Goal: Complete application form

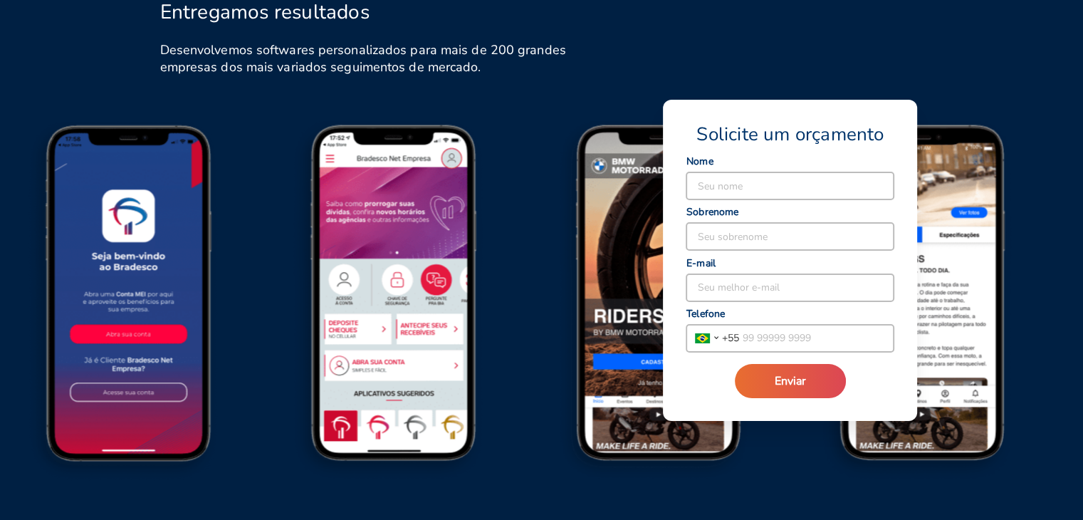
scroll to position [1676, 0]
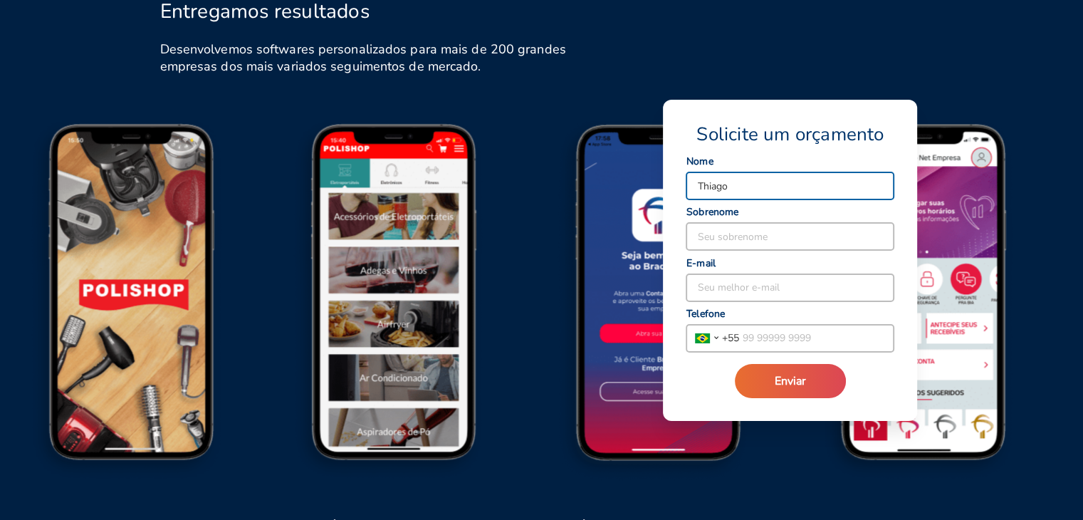
type input "Thiago"
click at [703, 239] on input at bounding box center [789, 236] width 207 height 27
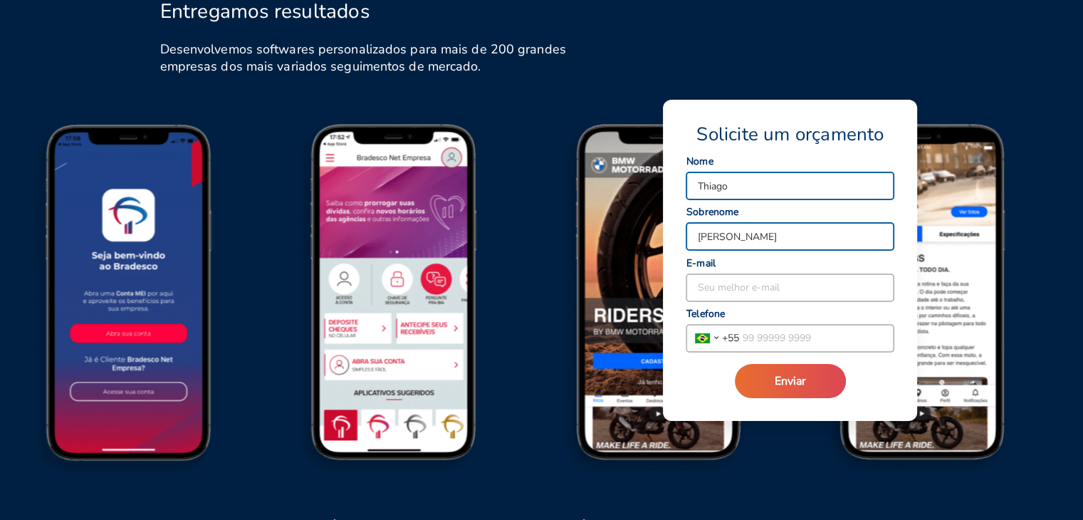
type input "[PERSON_NAME]"
click at [727, 289] on input at bounding box center [789, 287] width 207 height 27
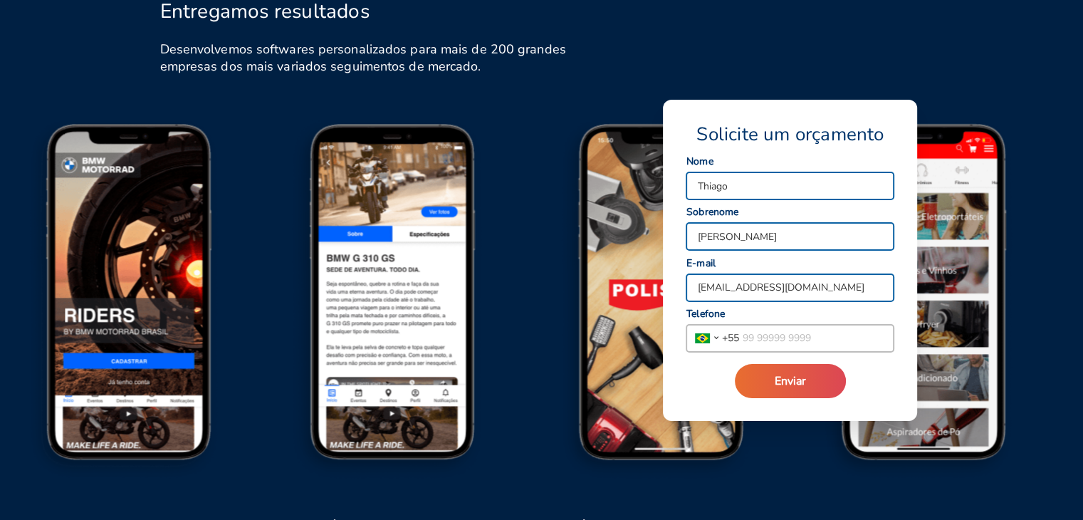
click at [792, 291] on input "[EMAIL_ADDRESS][DOMAIN_NAME]" at bounding box center [789, 287] width 207 height 27
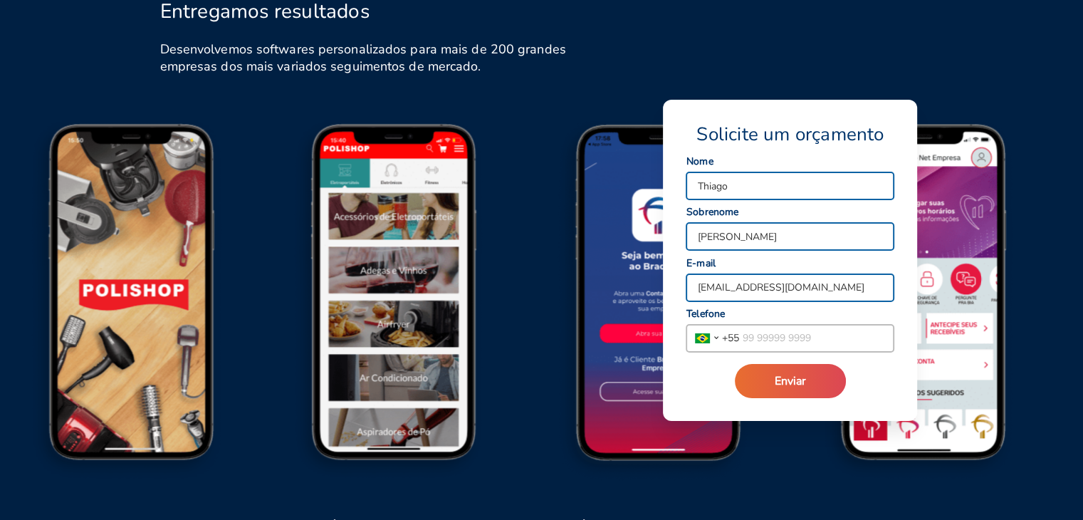
type input "[EMAIL_ADDRESS][DOMAIN_NAME]"
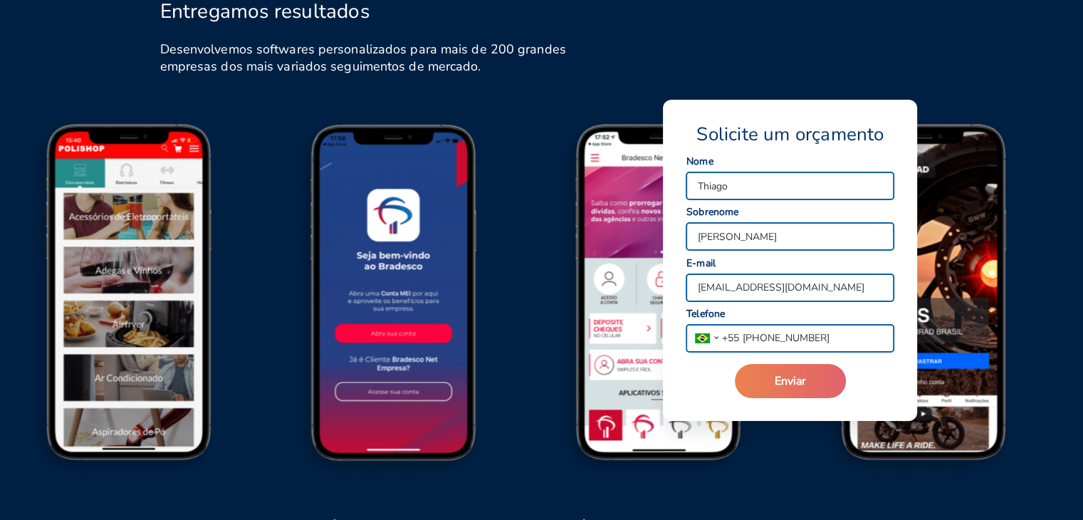
type input "[PHONE_NUMBER]"
click at [806, 383] on button "Enviar" at bounding box center [790, 381] width 111 height 34
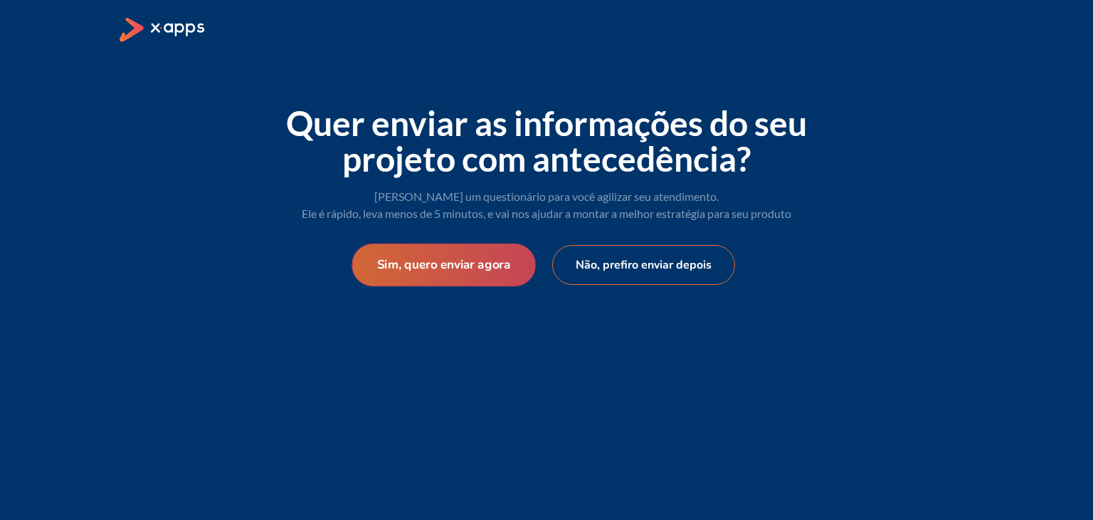
click at [480, 263] on button "Sim, quero enviar agora" at bounding box center [444, 264] width 184 height 43
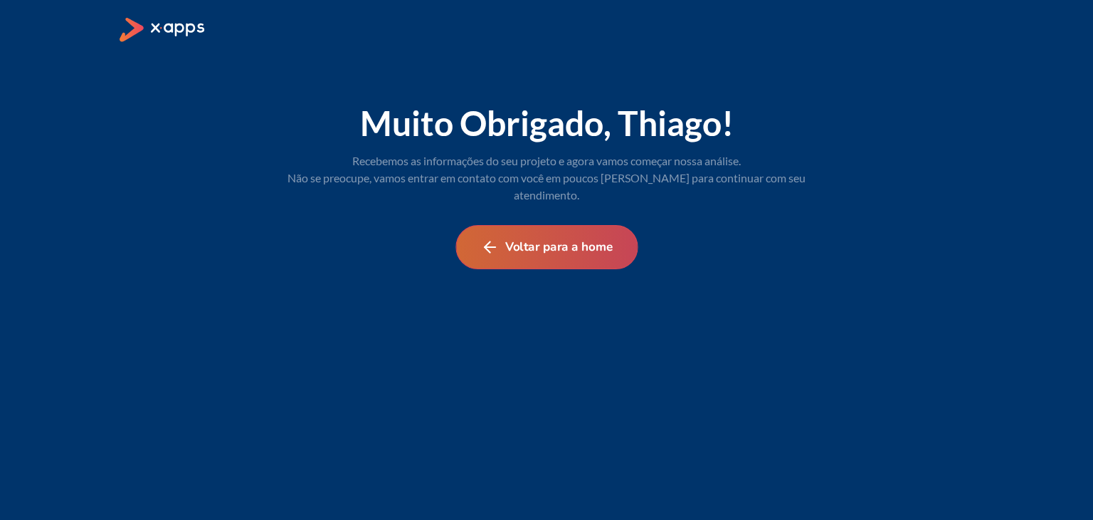
click at [535, 243] on button "Voltar para a home" at bounding box center [547, 247] width 182 height 44
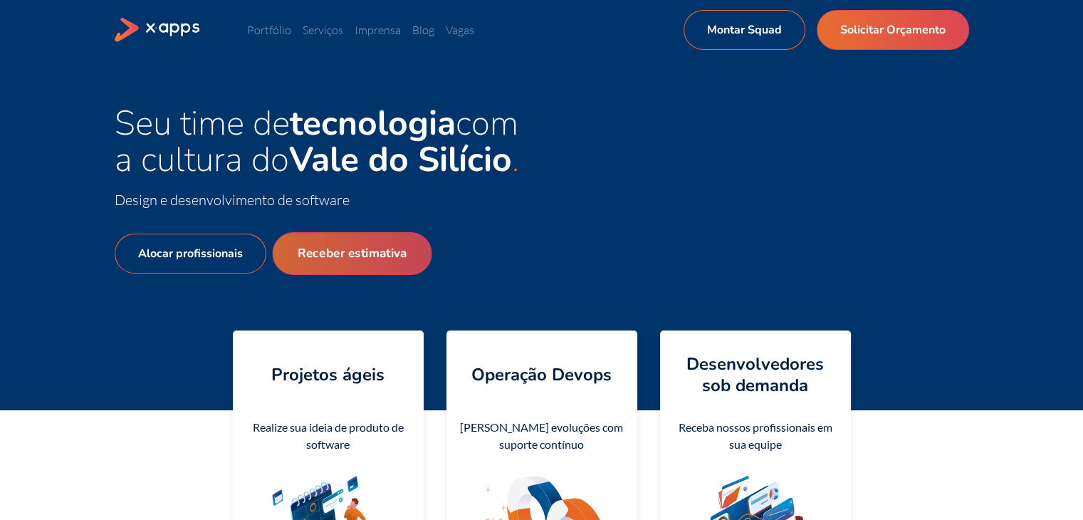
click at [389, 251] on link "Receber estimativa" at bounding box center [351, 253] width 159 height 43
select select "BR"
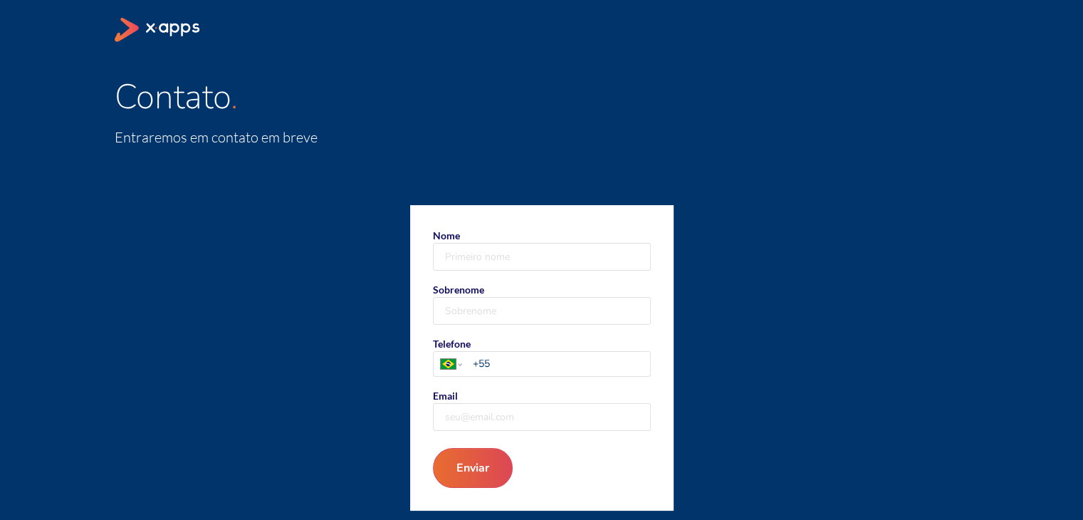
scroll to position [27, 0]
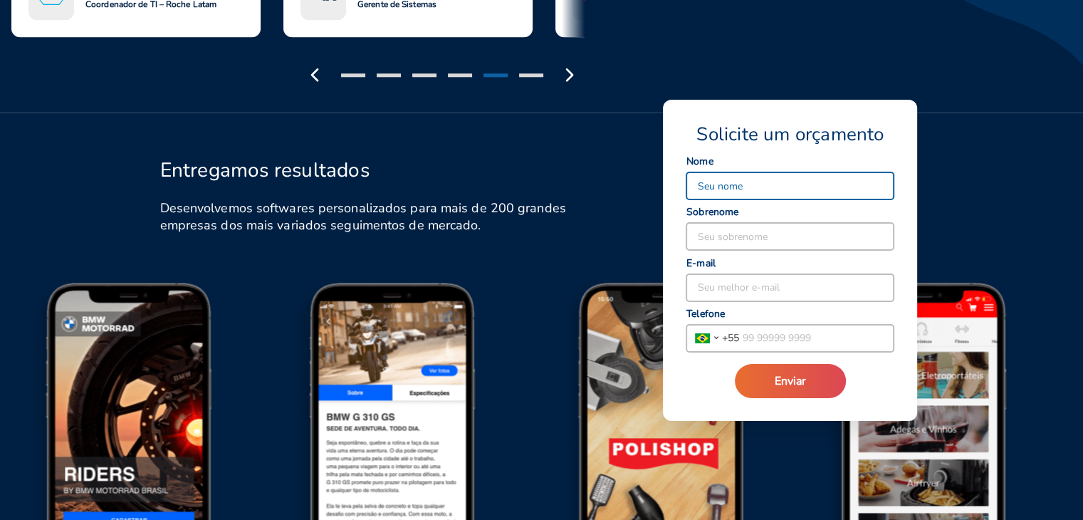
scroll to position [1584, 0]
